Goal: Book appointment/travel/reservation

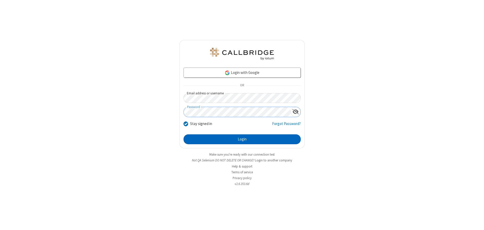
click at [242, 139] on button "Login" at bounding box center [241, 139] width 117 height 10
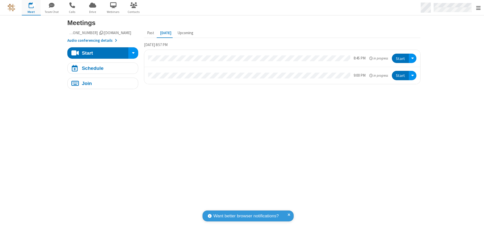
click at [478, 8] on span "Open menu" at bounding box center [478, 8] width 5 height 5
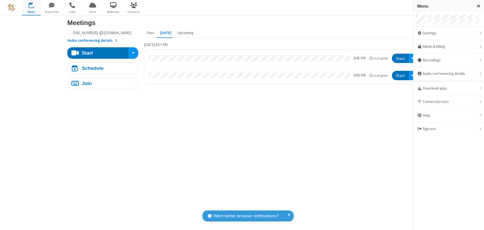
click at [31, 8] on span "button" at bounding box center [31, 5] width 19 height 9
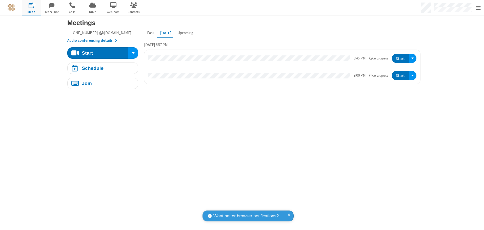
click at [31, 8] on span "button" at bounding box center [31, 5] width 19 height 9
click at [101, 68] on div "Schedule" at bounding box center [93, 68] width 22 height 5
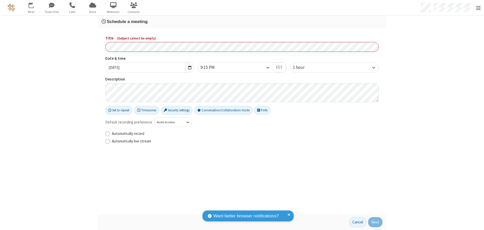
click at [240, 21] on h3 "Schedule a meeting" at bounding box center [241, 21] width 281 height 5
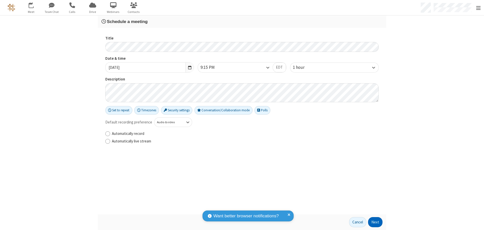
click at [373, 222] on button "Next" at bounding box center [375, 222] width 14 height 10
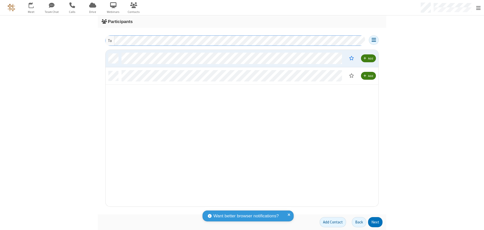
scroll to position [153, 269]
click at [373, 222] on button "Next" at bounding box center [375, 222] width 14 height 10
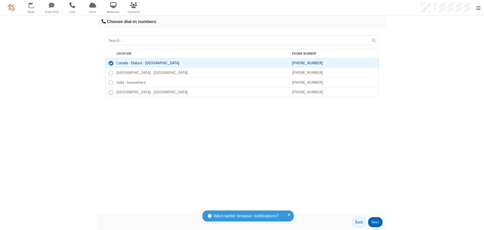
click at [373, 222] on button "Next" at bounding box center [375, 222] width 14 height 10
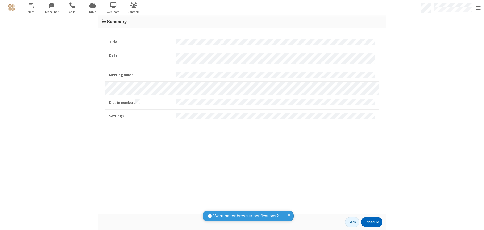
click at [369, 222] on button "Schedule" at bounding box center [371, 222] width 21 height 10
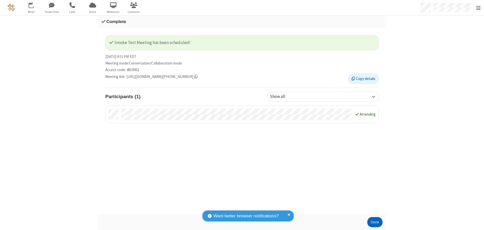
click at [373, 222] on button "Done" at bounding box center [374, 222] width 15 height 10
